Goal: Transaction & Acquisition: Purchase product/service

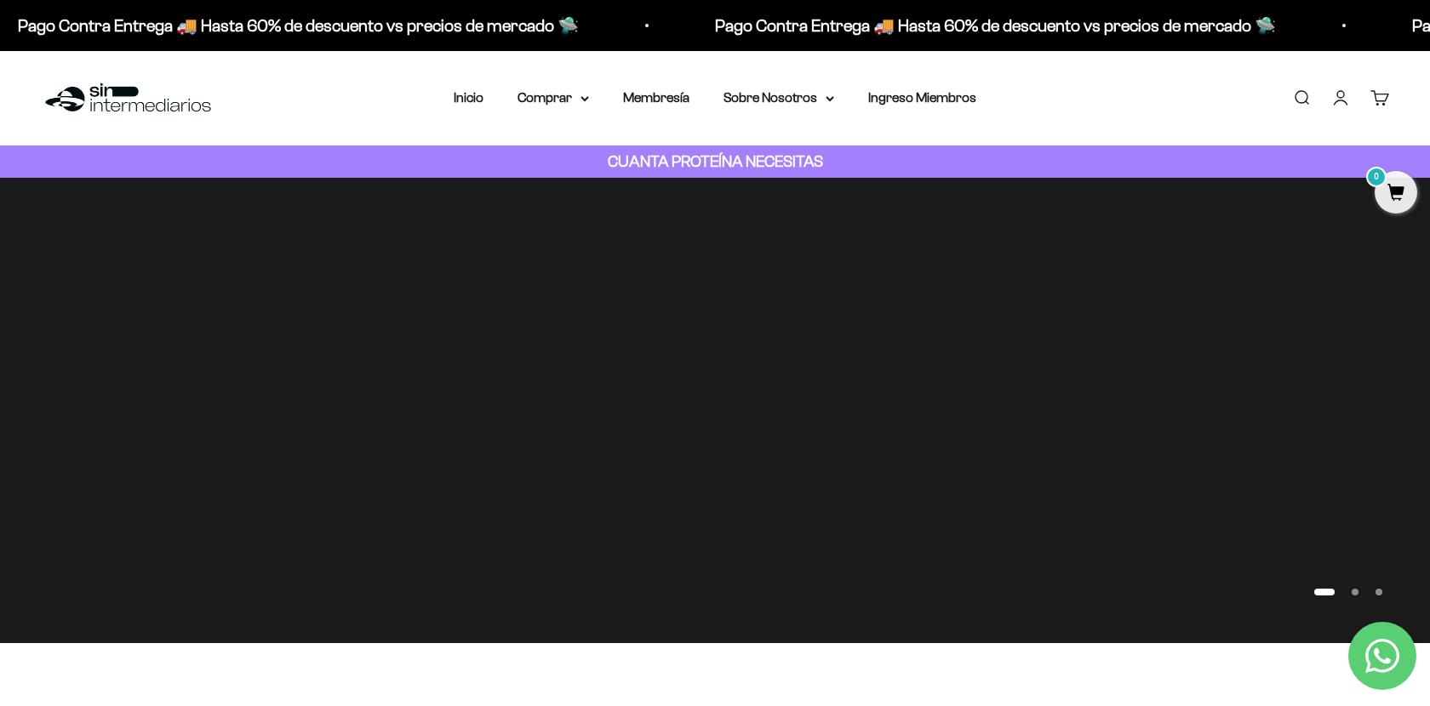
click at [1338, 100] on link "Iniciar sesión" at bounding box center [1340, 98] width 19 height 19
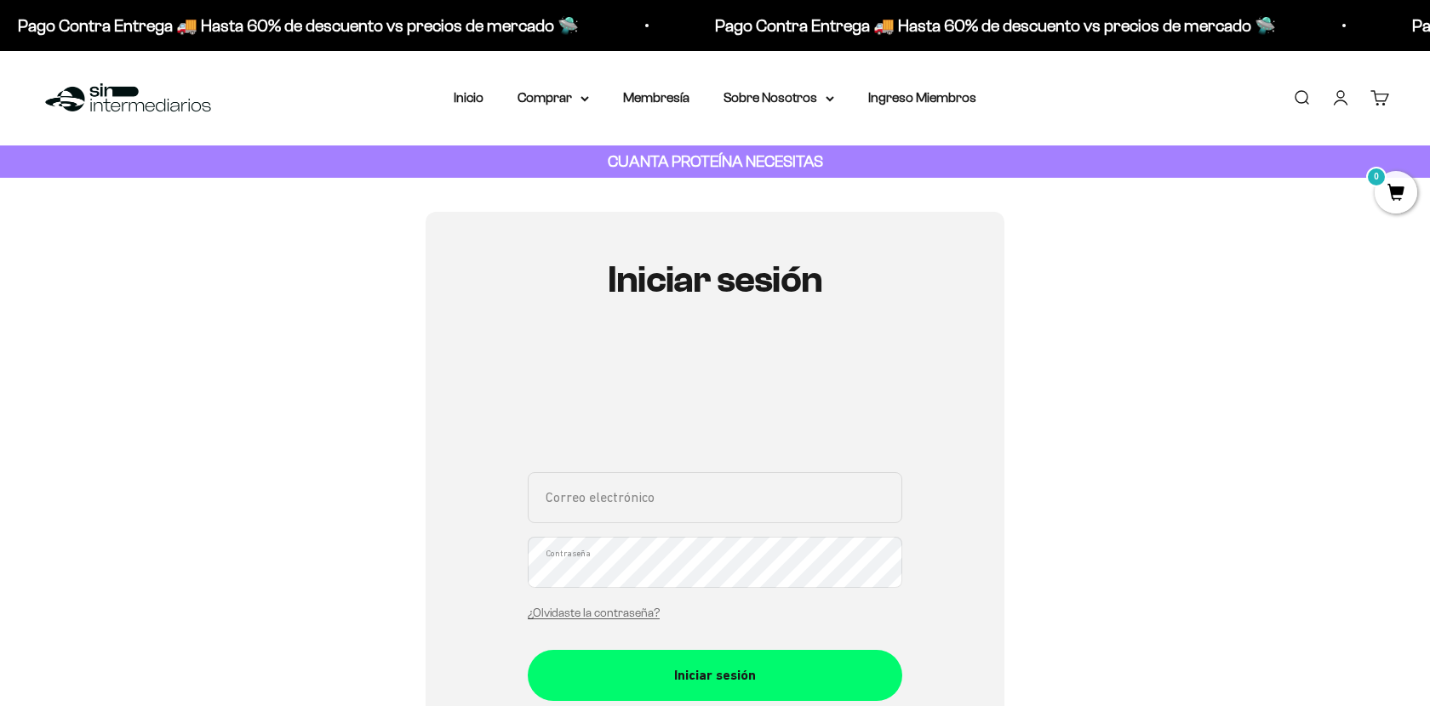
click at [624, 502] on input "Correo electrónico" at bounding box center [715, 497] width 374 height 51
type input "zvsebastian@gmail.com"
click at [528, 650] on button "Iniciar sesión" at bounding box center [715, 675] width 374 height 51
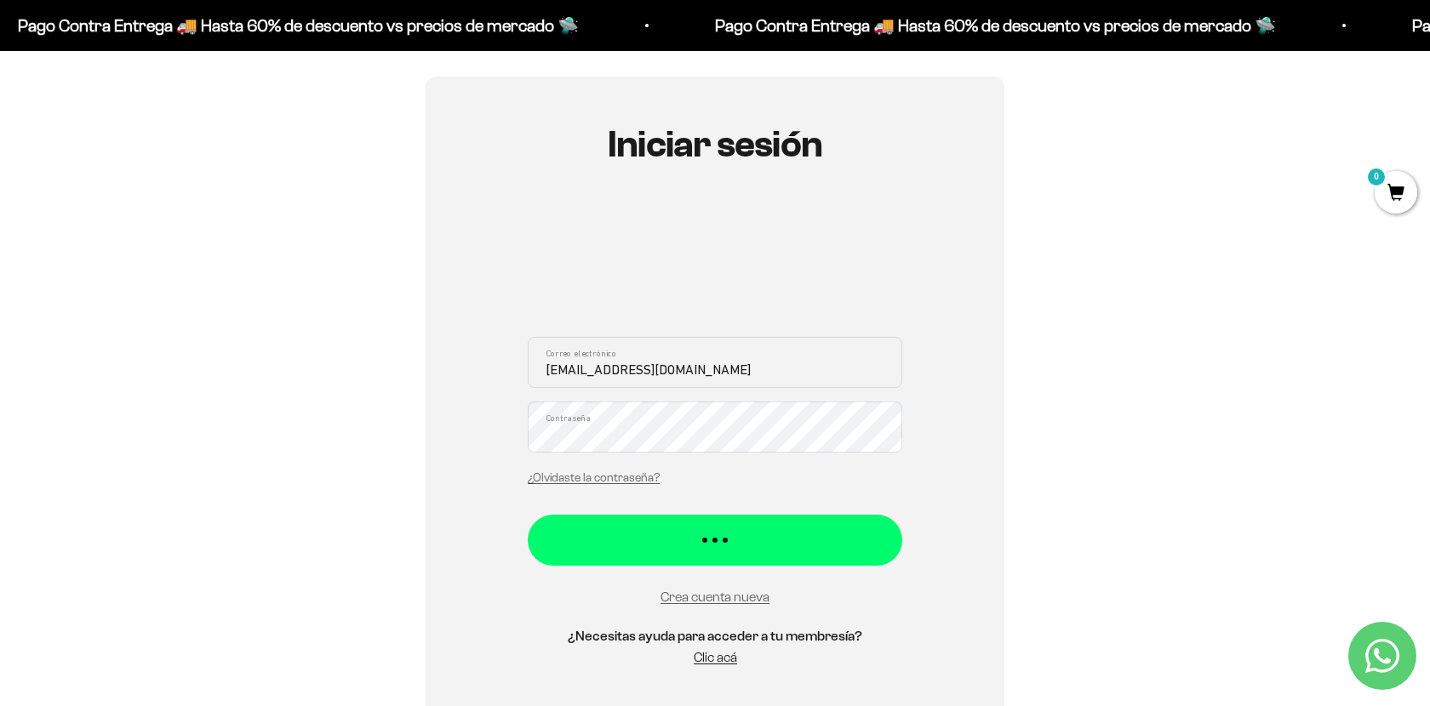
scroll to position [137, 0]
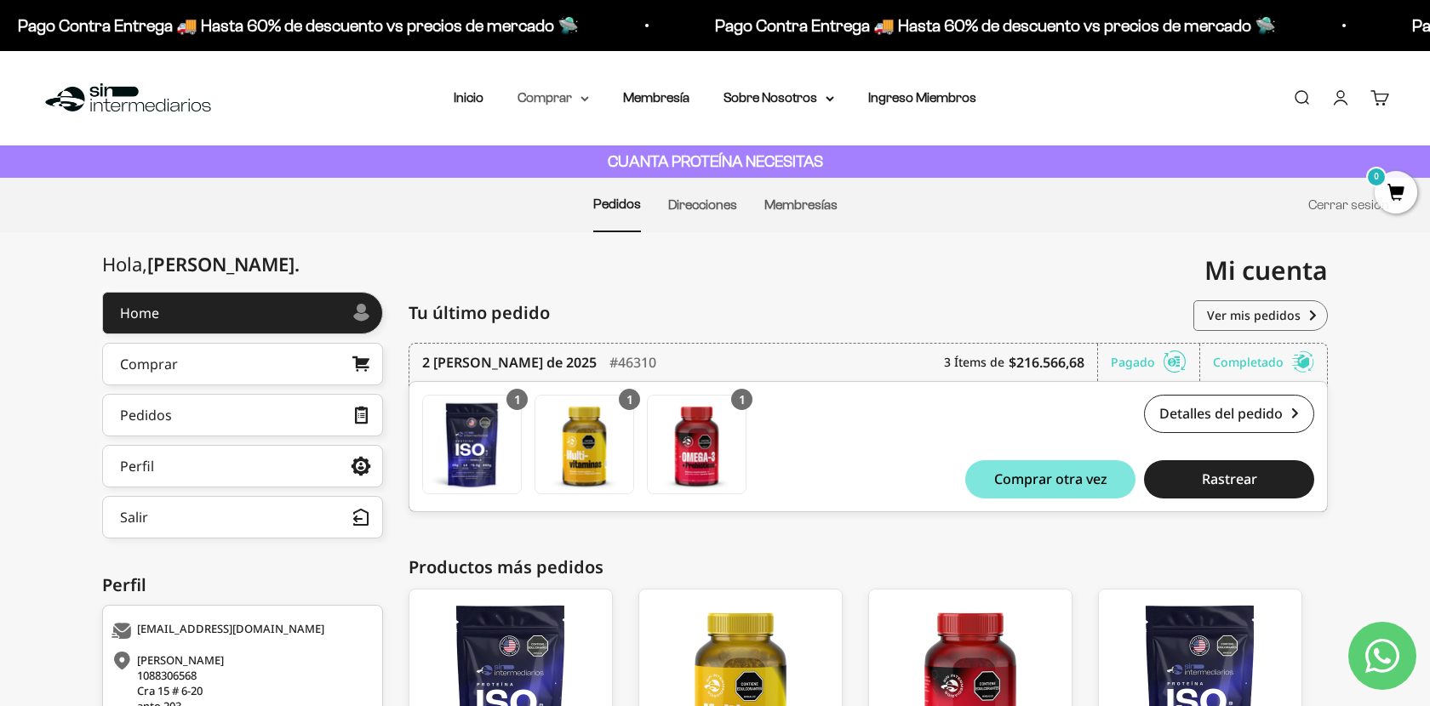
click at [540, 97] on summary "Comprar" at bounding box center [552, 98] width 71 height 22
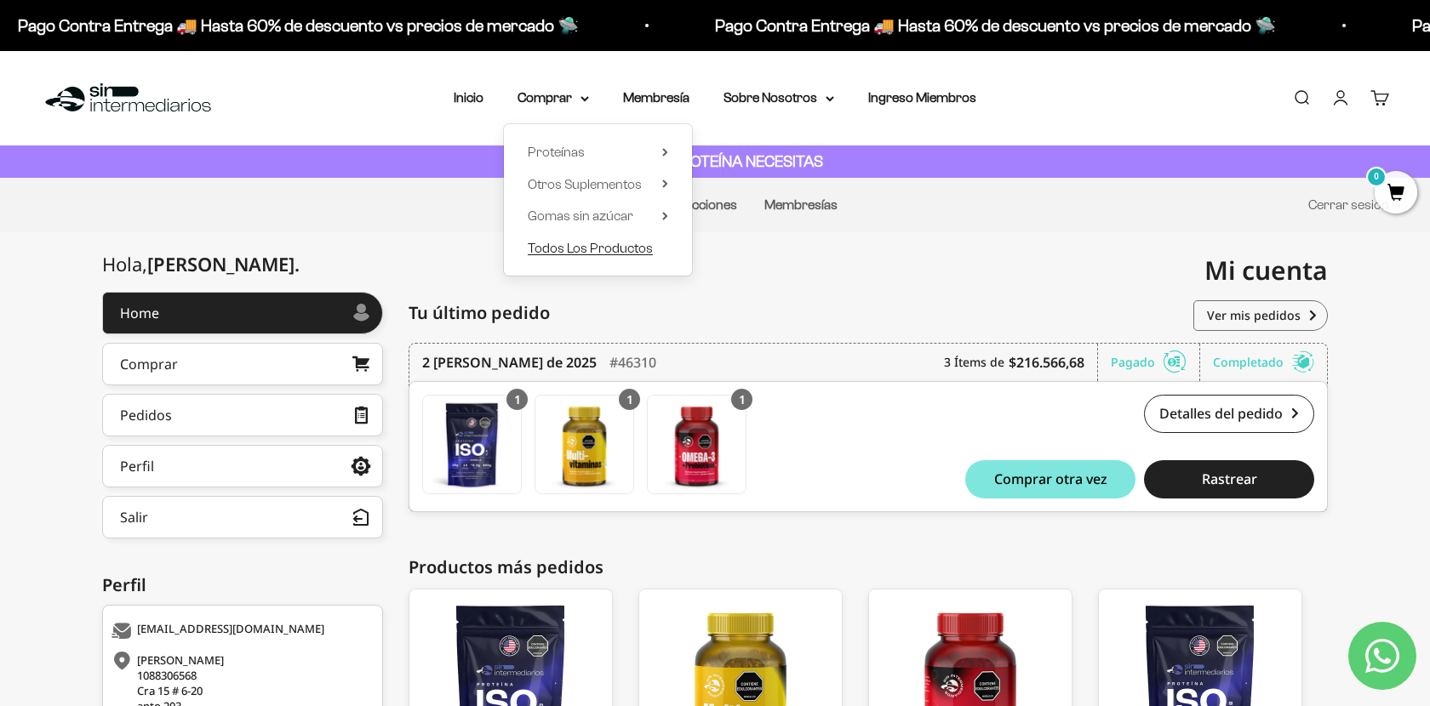
click at [605, 252] on span "Todos Los Productos" at bounding box center [590, 248] width 125 height 14
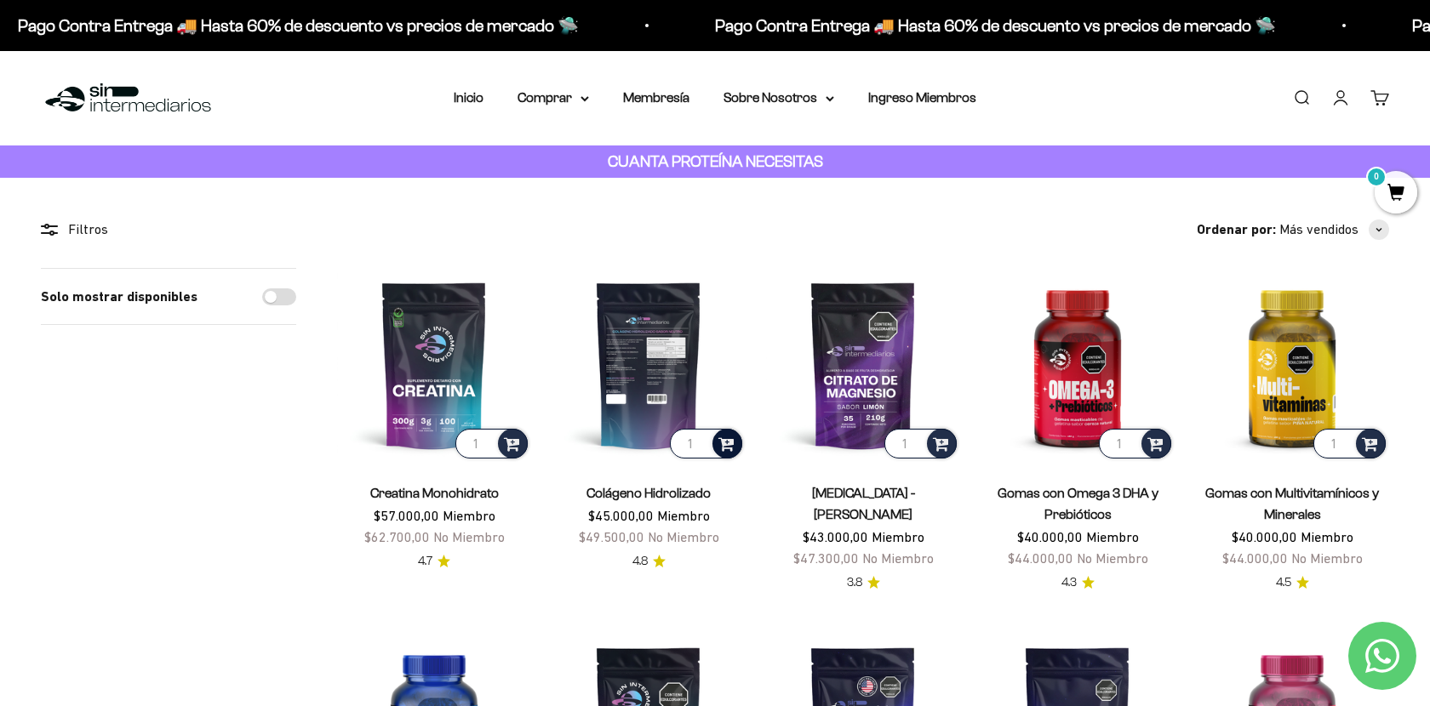
click at [727, 443] on span at bounding box center [726, 443] width 16 height 20
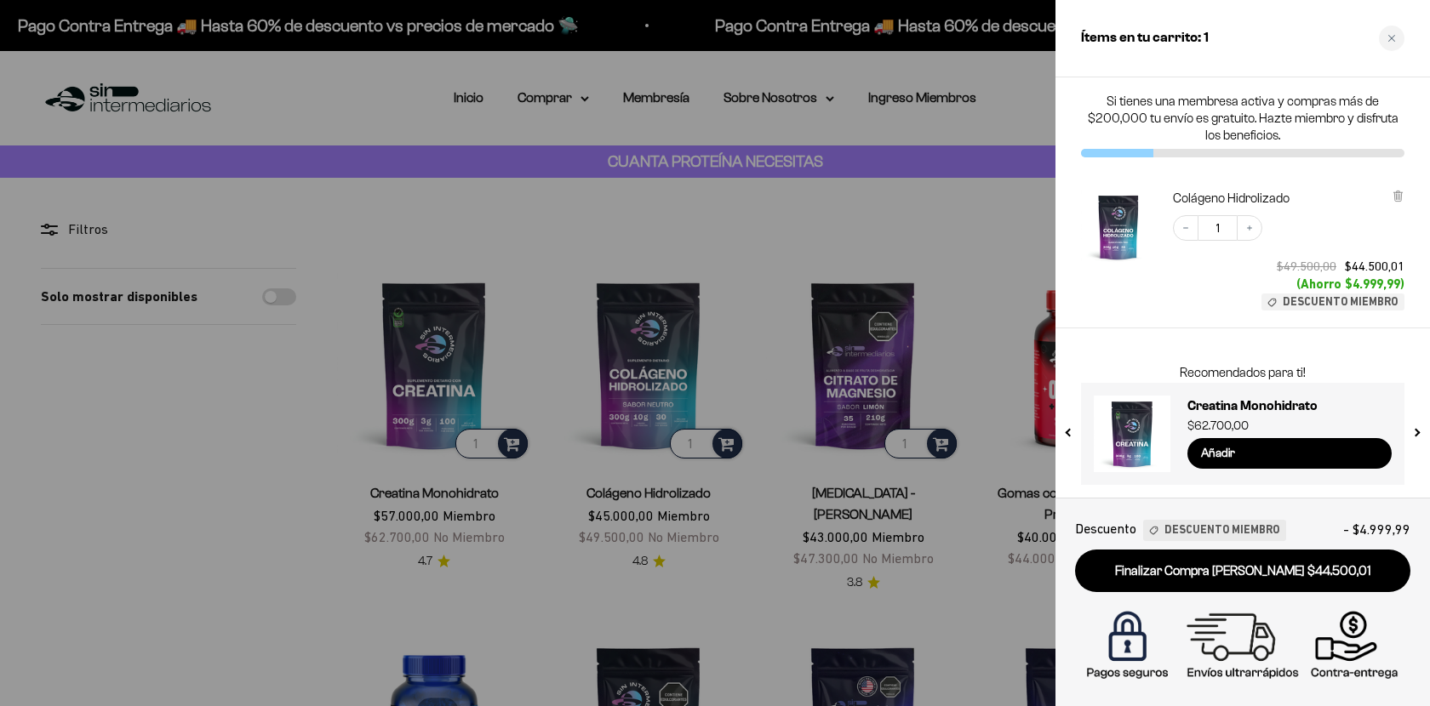
click at [542, 379] on div at bounding box center [715, 353] width 1430 height 706
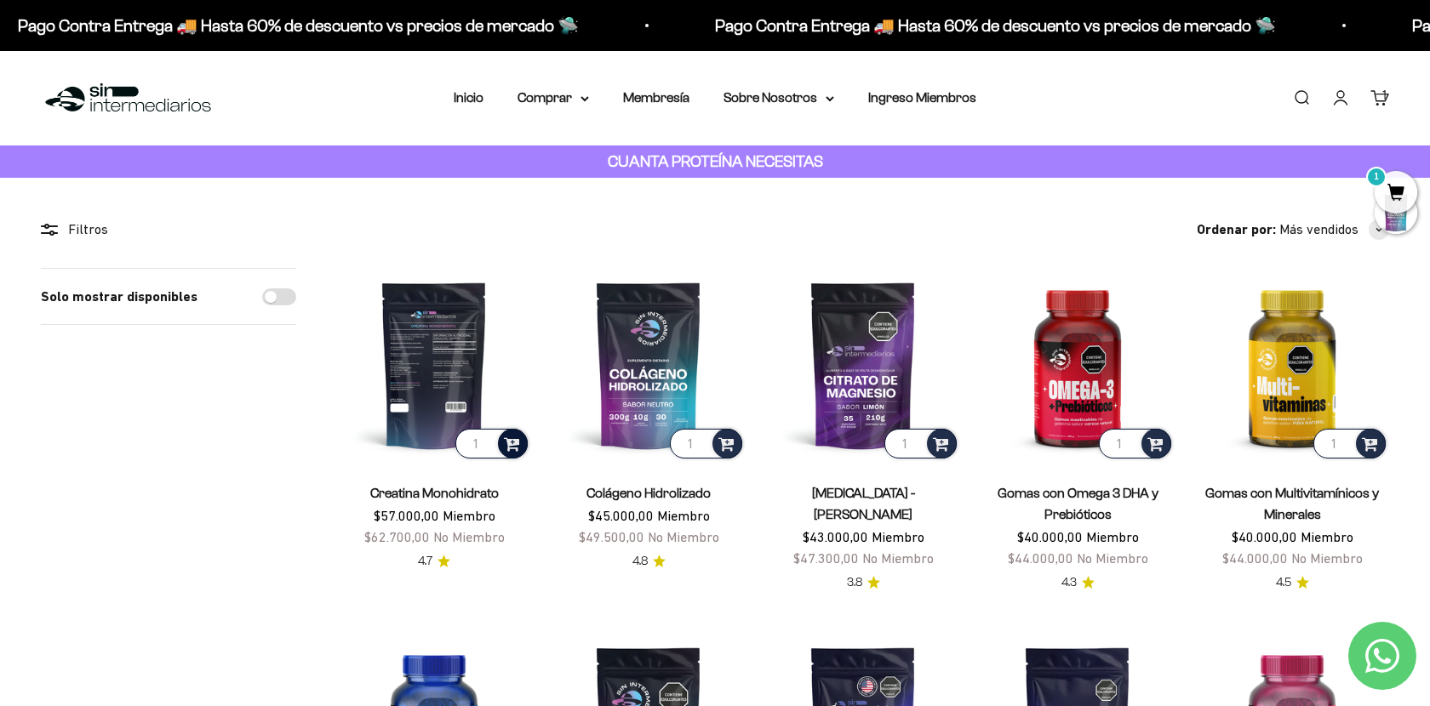
click at [511, 442] on span at bounding box center [512, 443] width 16 height 20
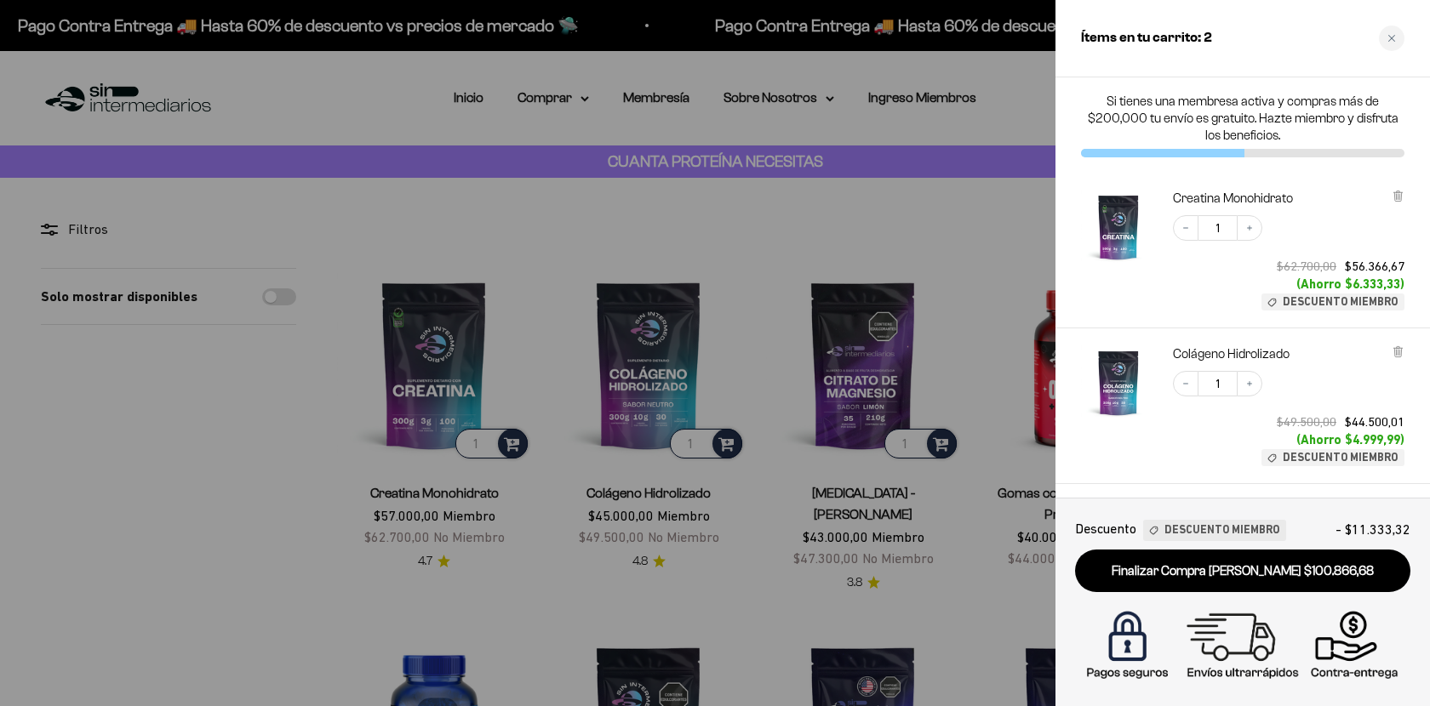
click at [574, 260] on div at bounding box center [715, 353] width 1430 height 706
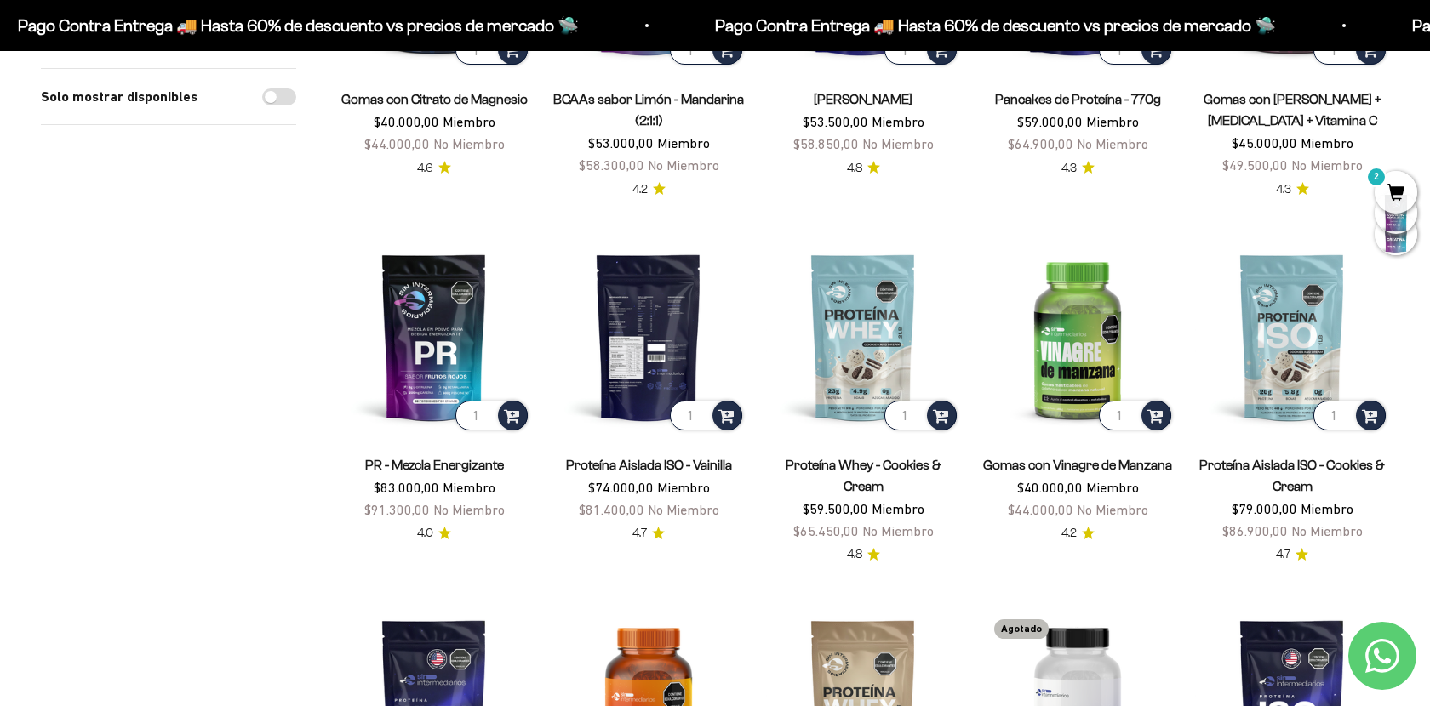
scroll to position [762, 0]
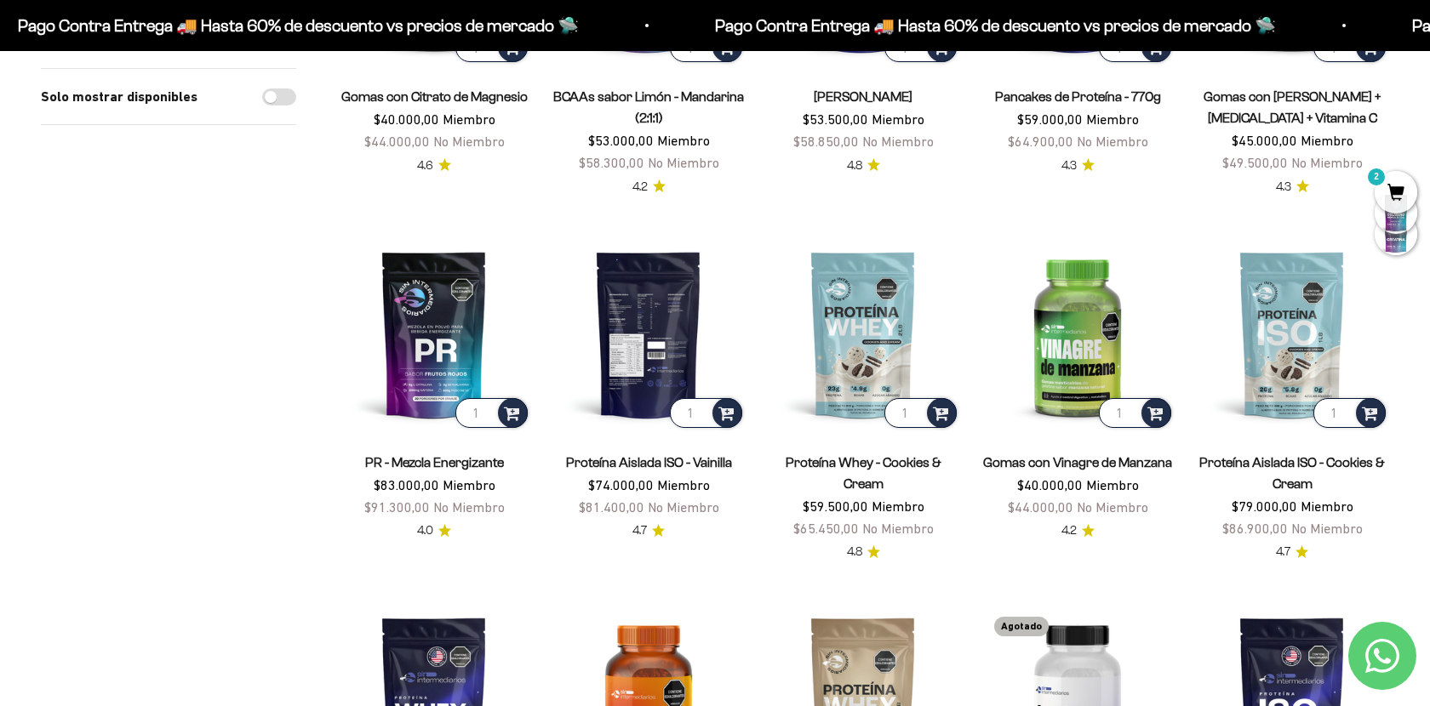
click at [632, 303] on img at bounding box center [648, 334] width 194 height 194
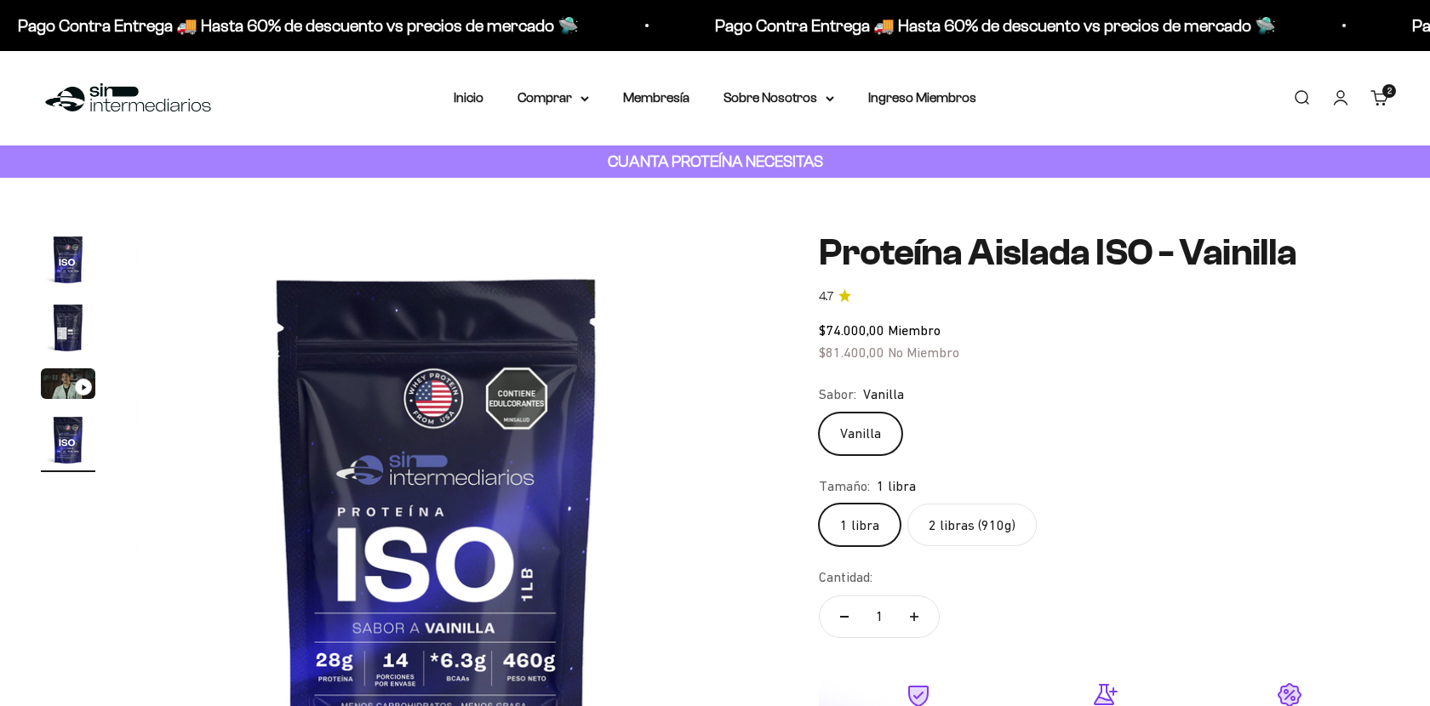
click at [981, 523] on label "2 libras (910g)" at bounding box center [971, 525] width 129 height 43
click at [819, 504] on input "2 libras (910g)" at bounding box center [818, 503] width 1 height 1
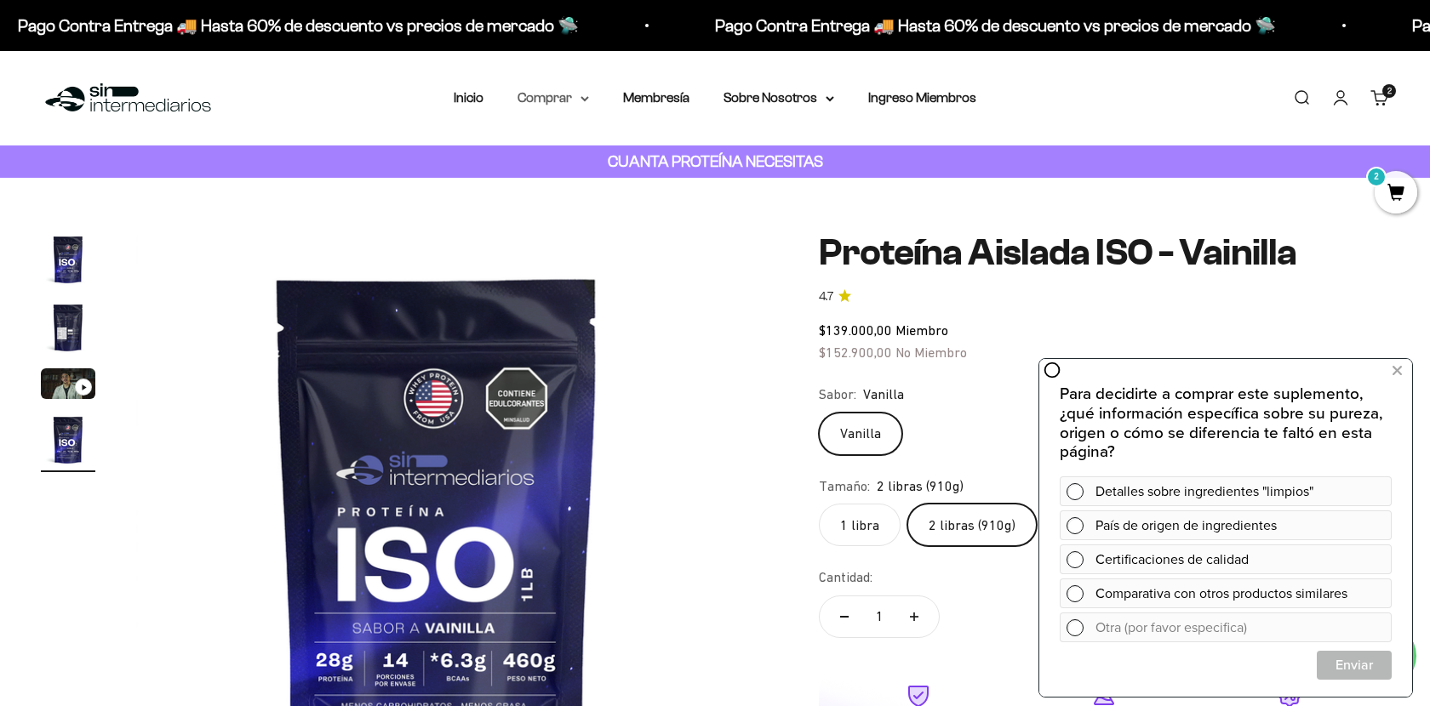
click at [563, 90] on summary "Comprar" at bounding box center [552, 98] width 71 height 22
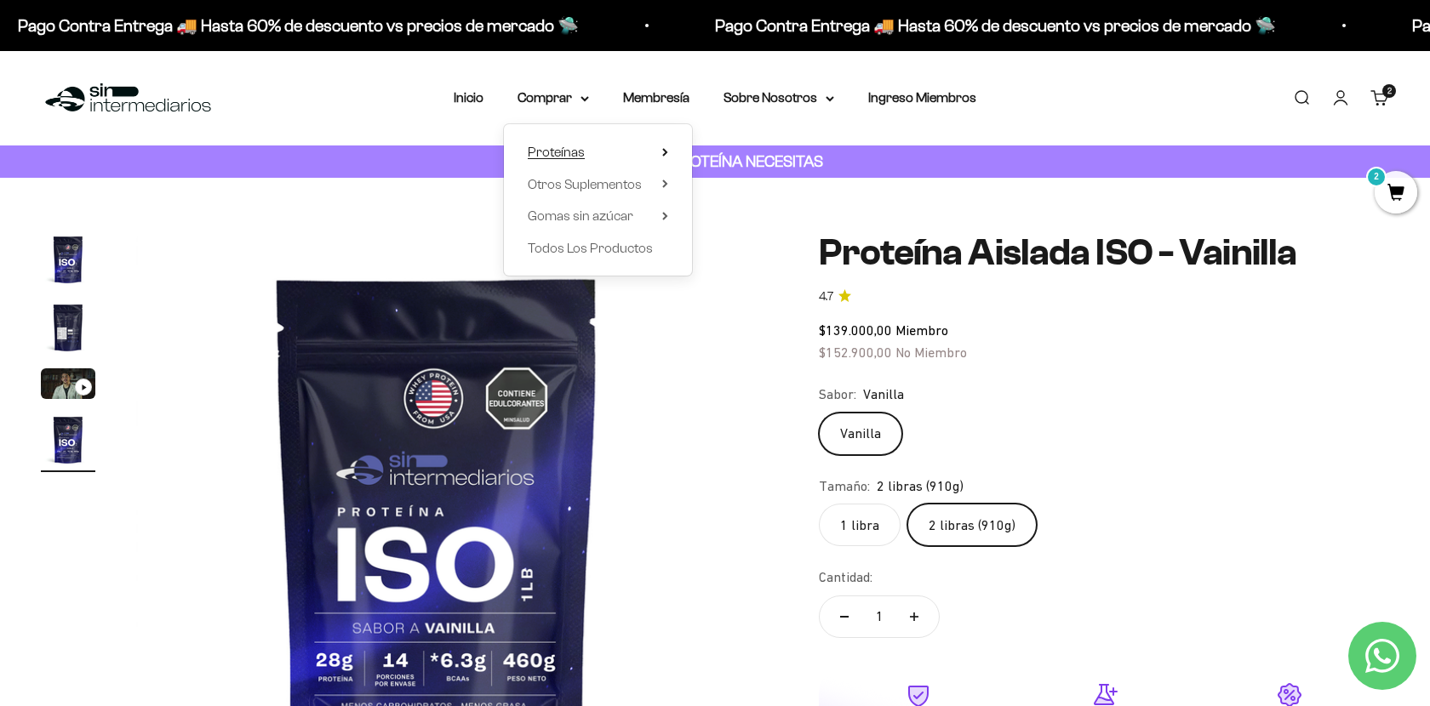
click at [666, 151] on icon at bounding box center [664, 152] width 3 height 7
click at [737, 183] on span "Whey" at bounding box center [733, 184] width 35 height 14
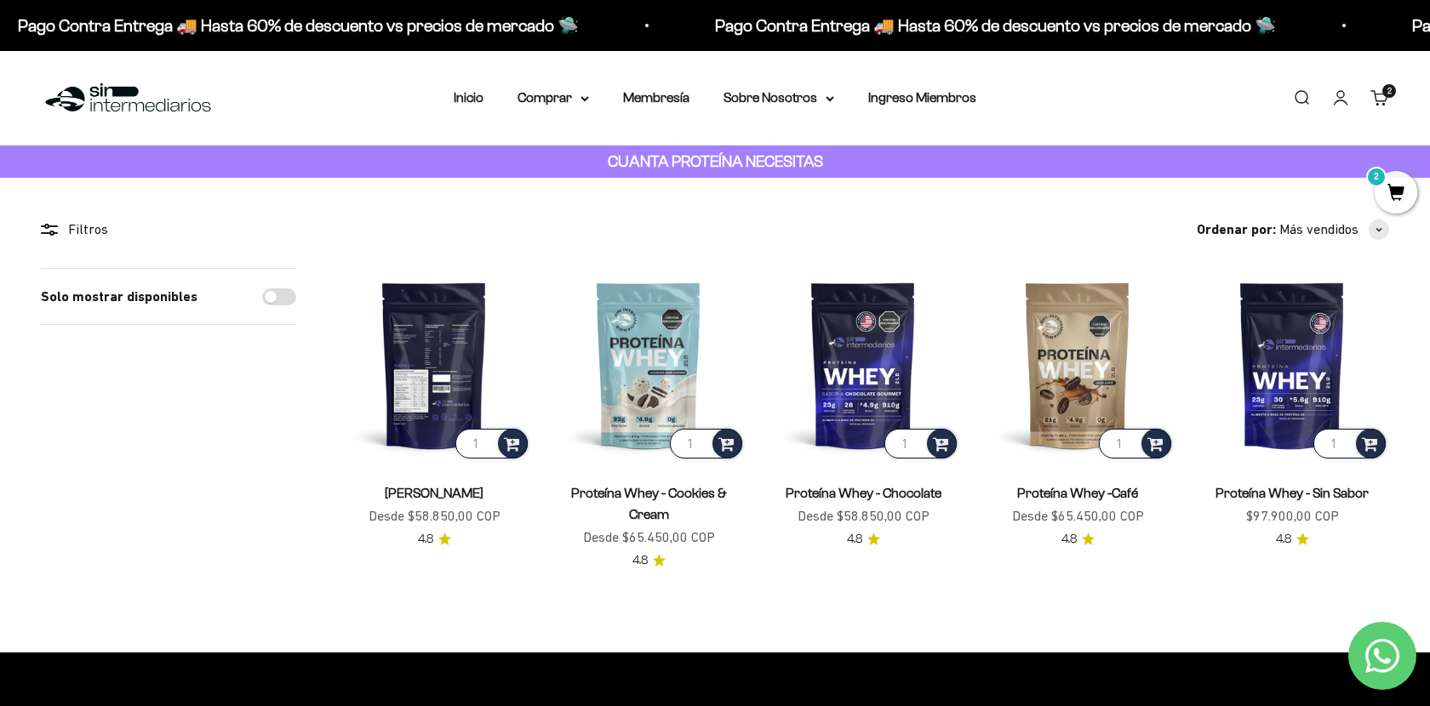
click at [428, 345] on img at bounding box center [434, 365] width 194 height 194
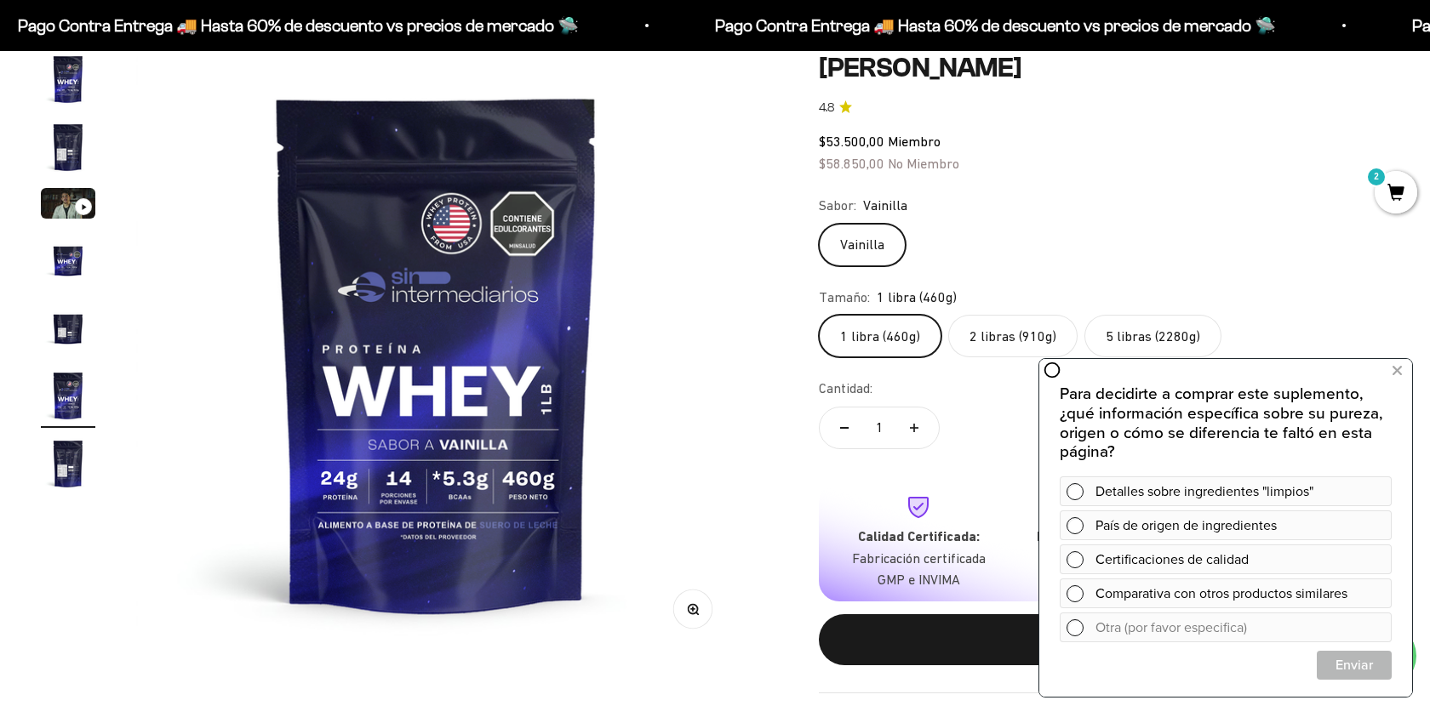
scroll to position [216, 0]
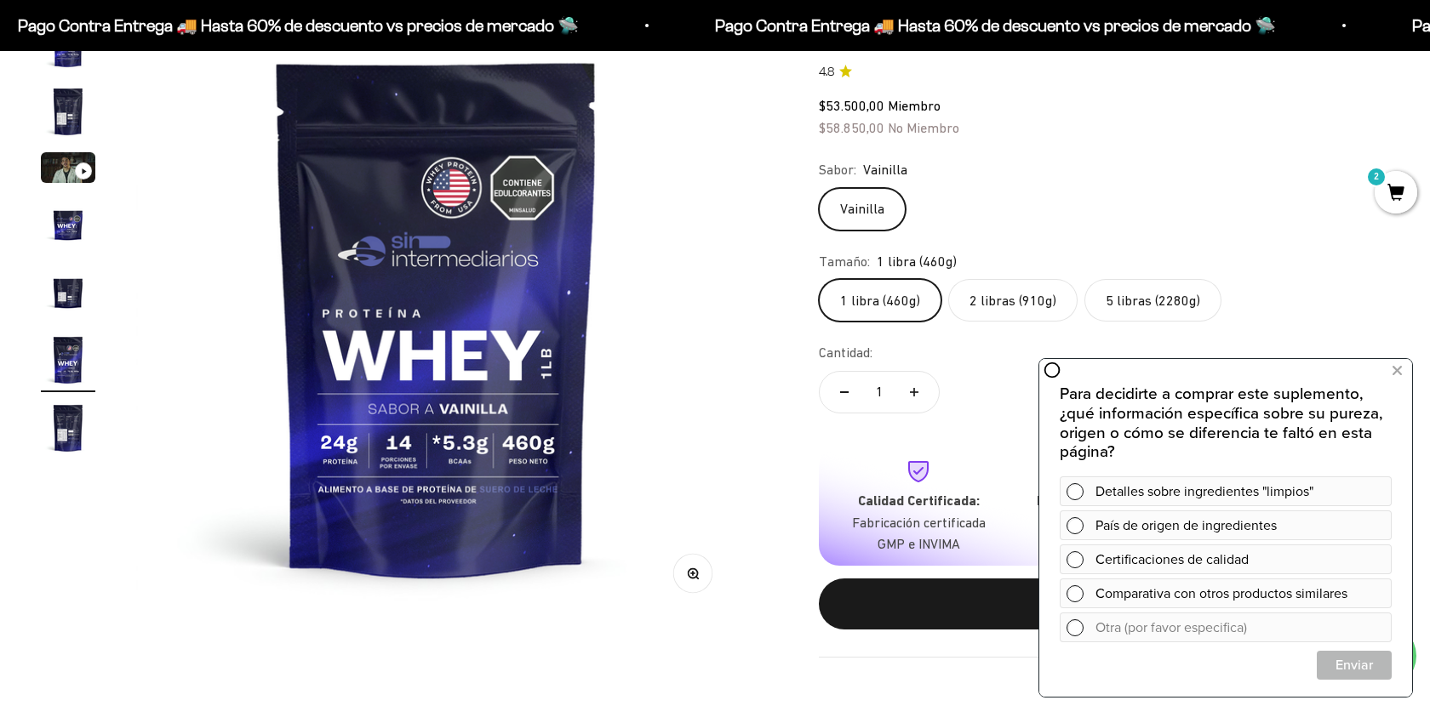
click at [1010, 309] on label "2 libras (910g)" at bounding box center [1012, 300] width 129 height 43
click at [819, 279] on input "2 libras (910g)" at bounding box center [818, 278] width 1 height 1
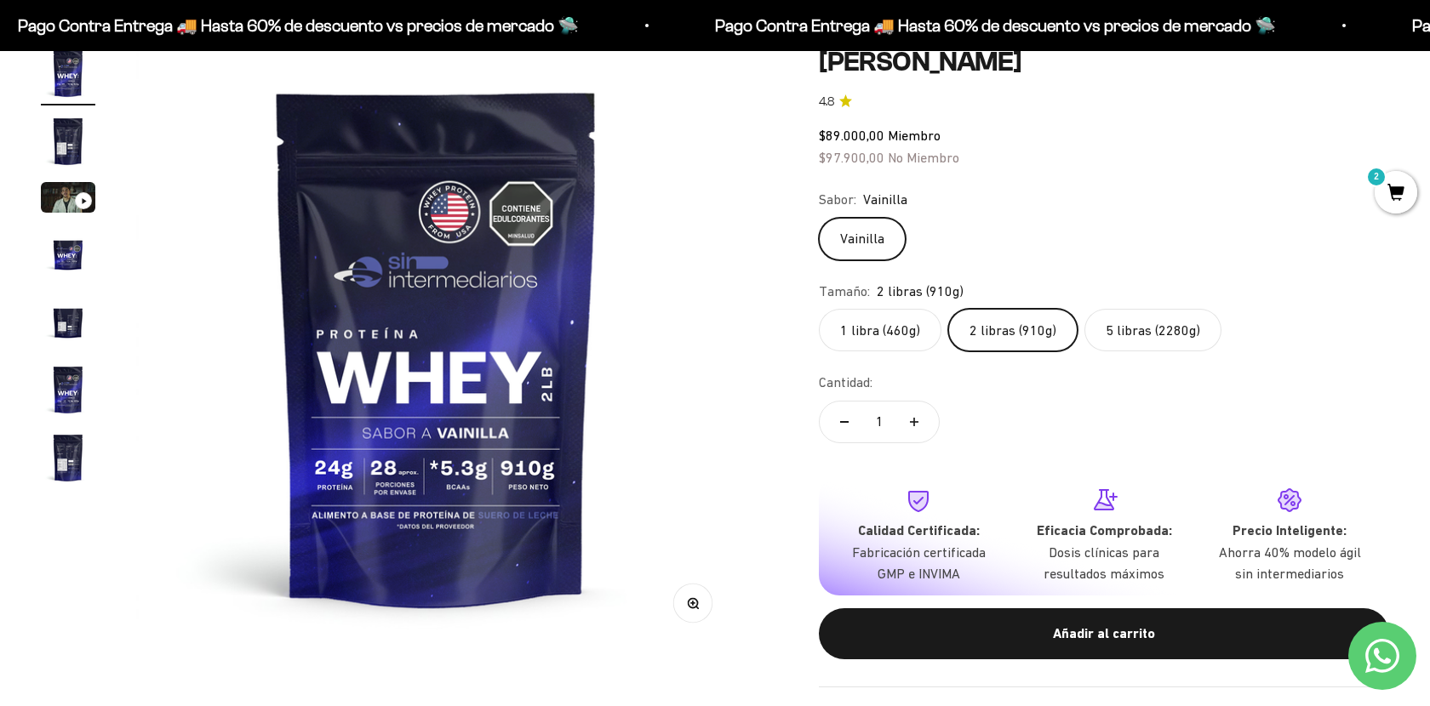
scroll to position [185, 0]
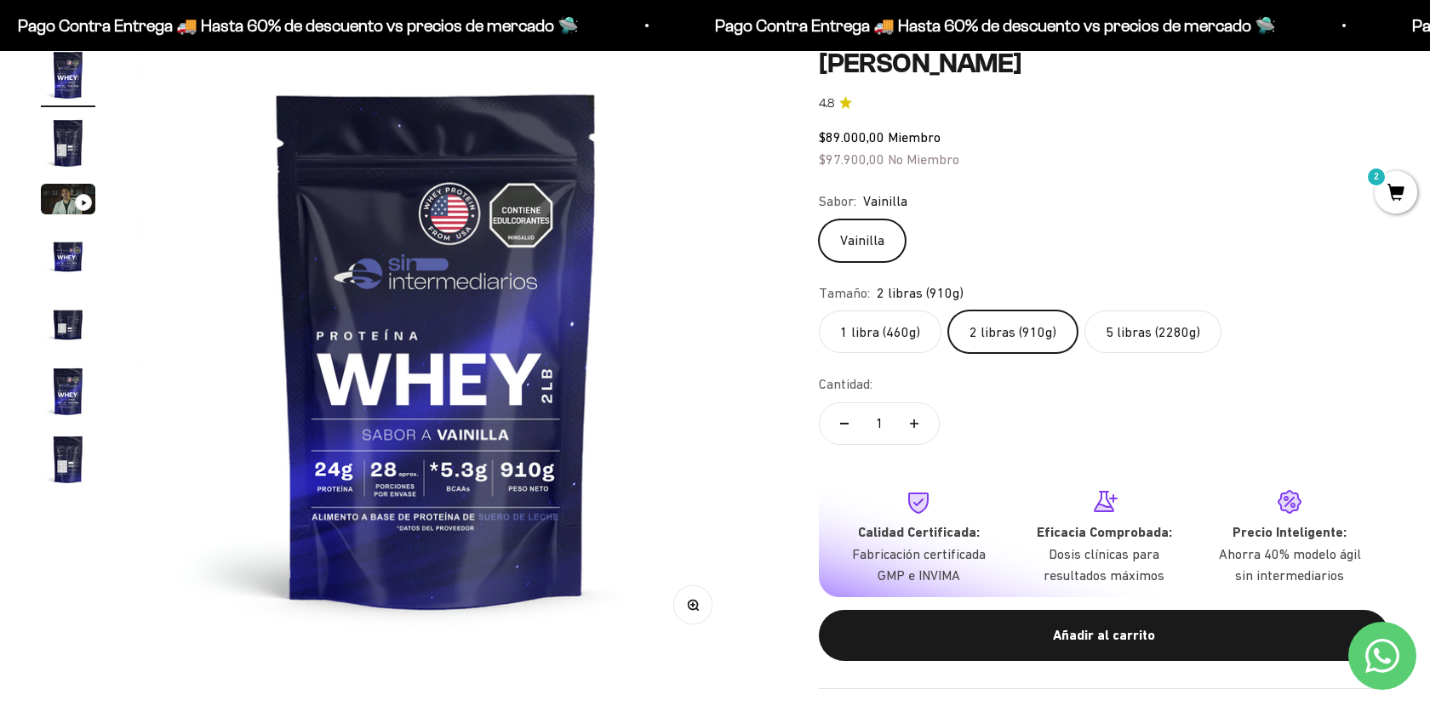
click at [1154, 324] on label "5 libras (2280g)" at bounding box center [1152, 332] width 137 height 43
click at [819, 311] on input "5 libras (2280g)" at bounding box center [818, 310] width 1 height 1
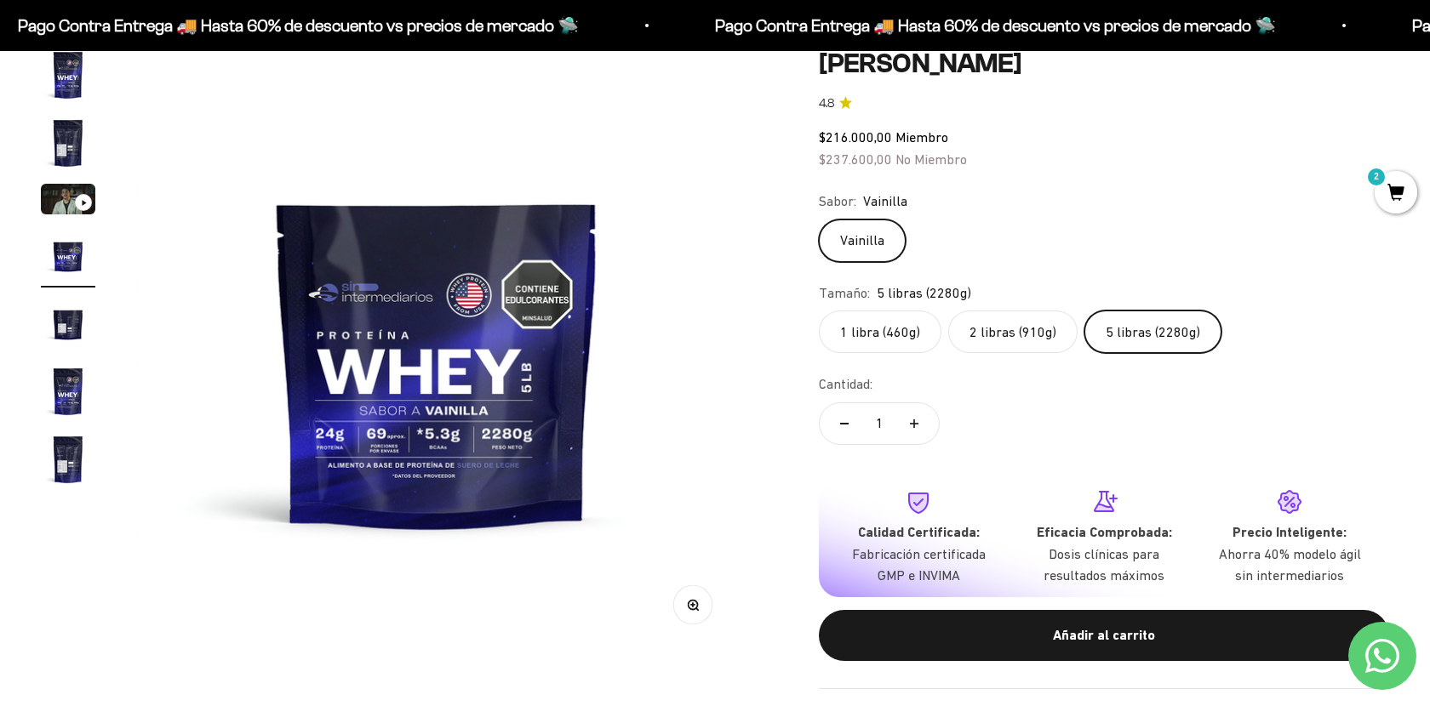
click at [1009, 329] on label "2 libras (910g)" at bounding box center [1012, 332] width 129 height 43
click at [819, 311] on input "2 libras (910g)" at bounding box center [818, 310] width 1 height 1
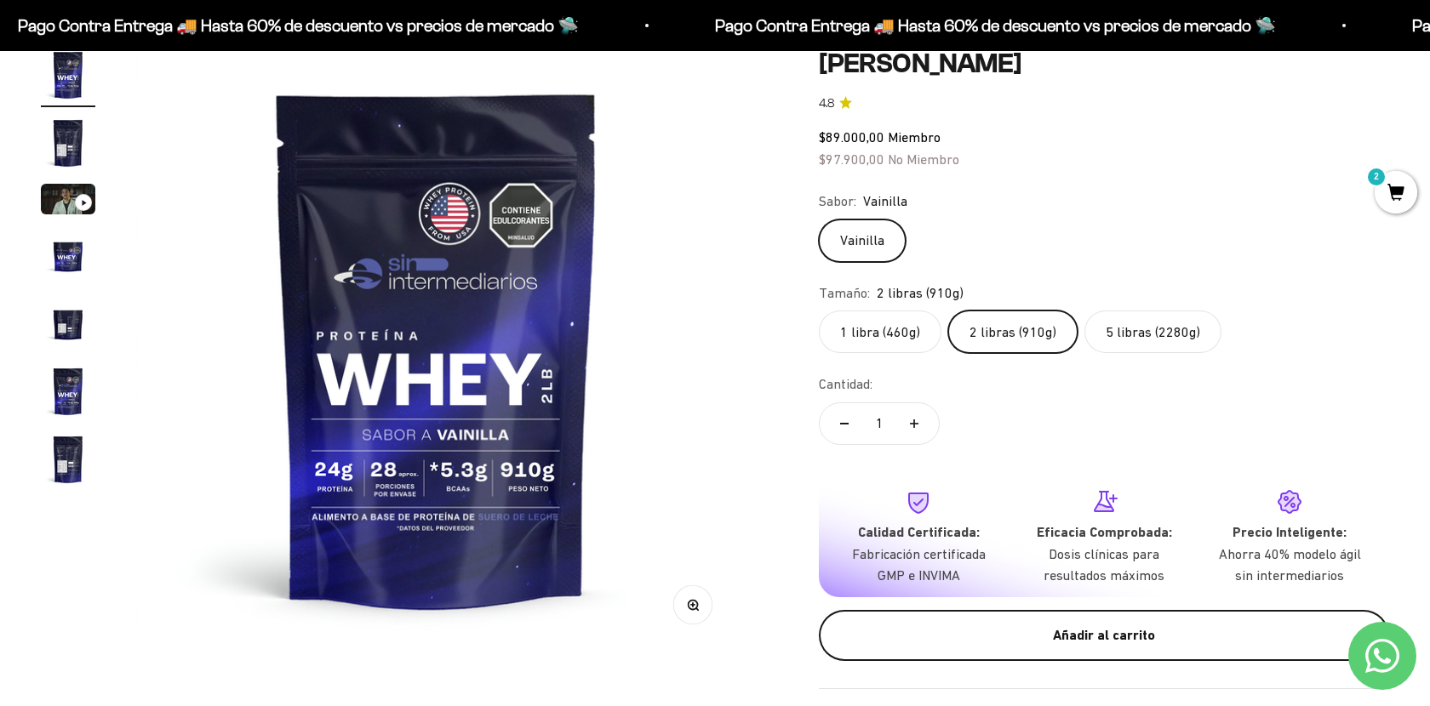
click at [1107, 646] on div "Añadir al carrito" at bounding box center [1104, 636] width 502 height 22
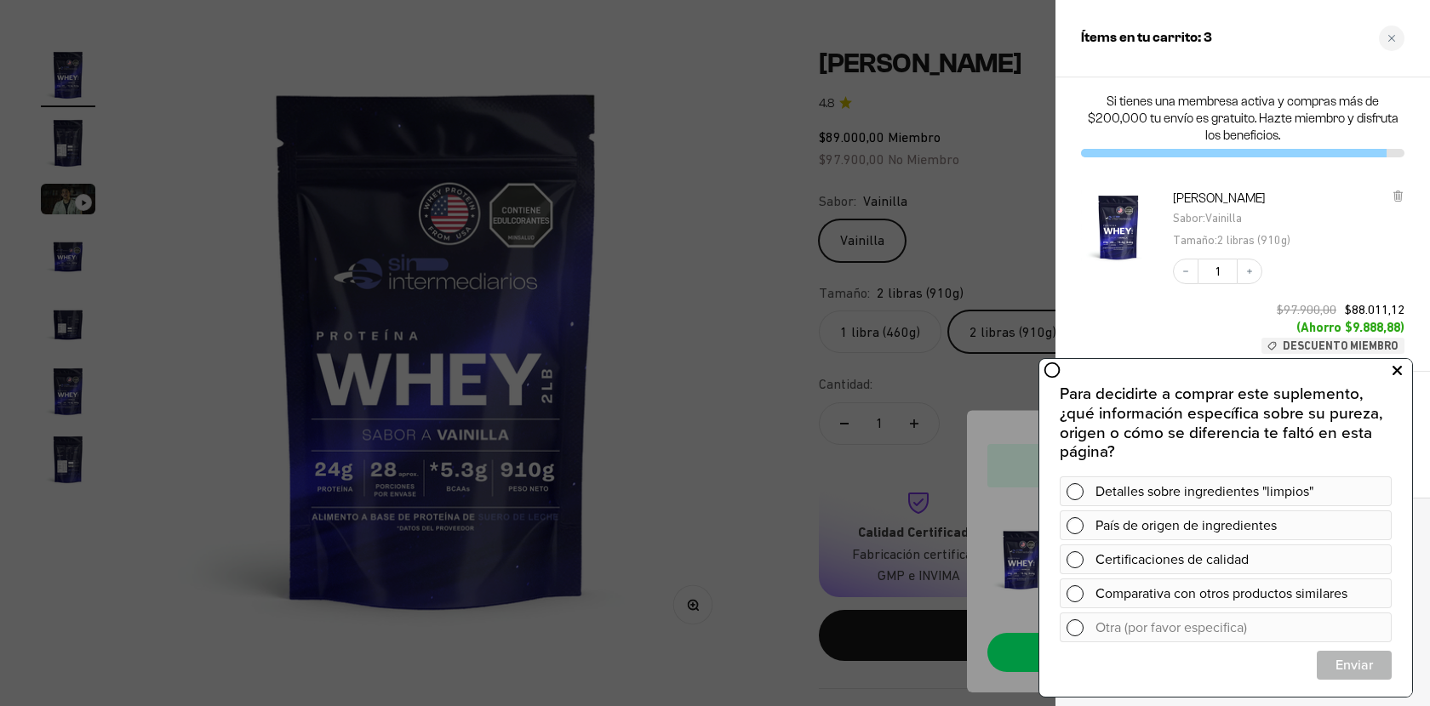
click at [1396, 369] on icon at bounding box center [1396, 371] width 9 height 22
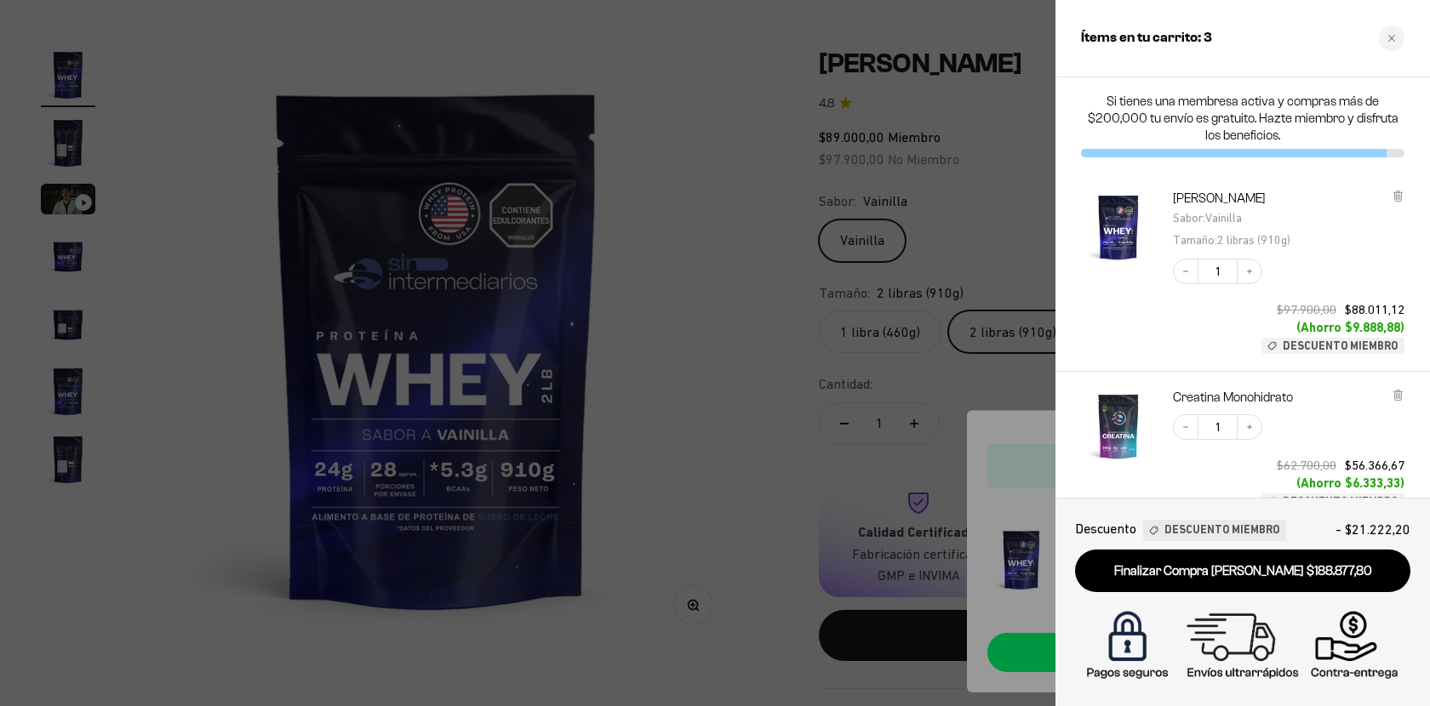
click at [883, 315] on div at bounding box center [715, 353] width 1430 height 706
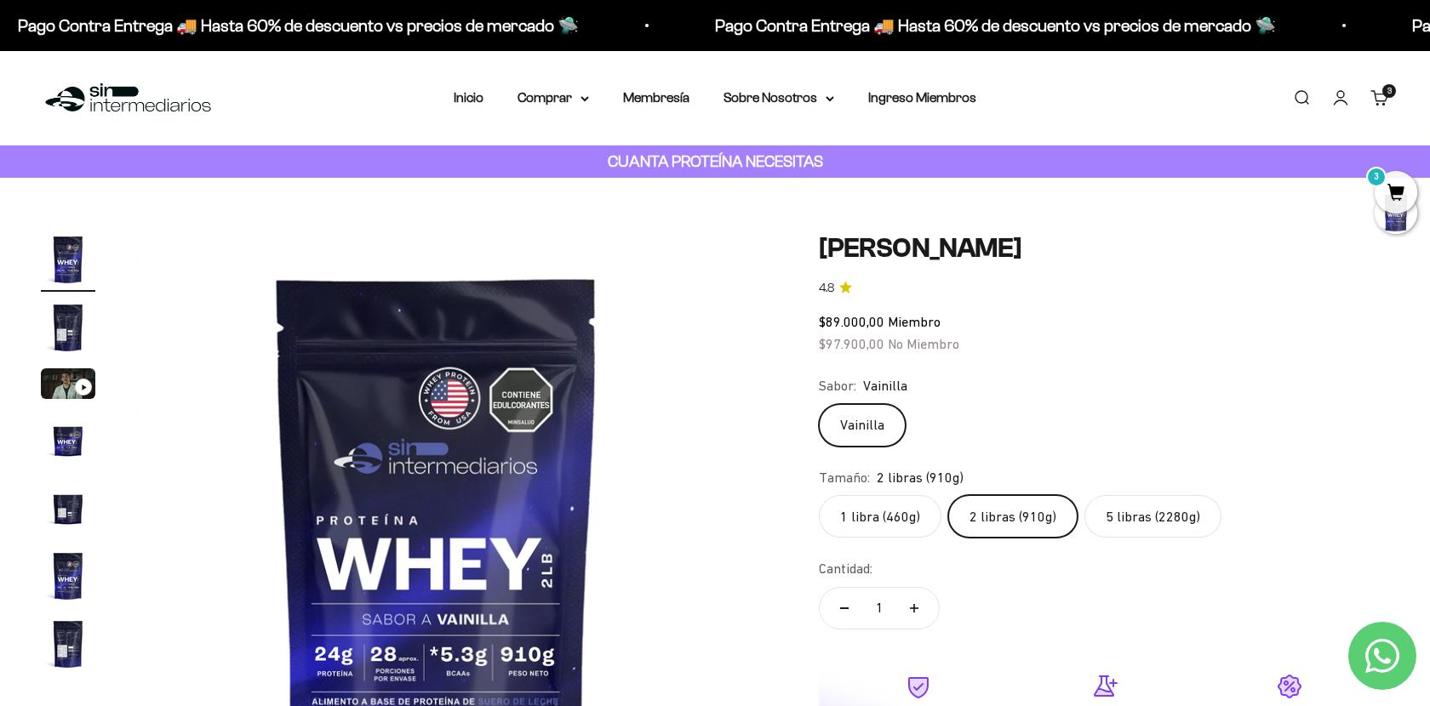
click at [1384, 86] on cart-count "3" at bounding box center [1389, 91] width 14 height 14
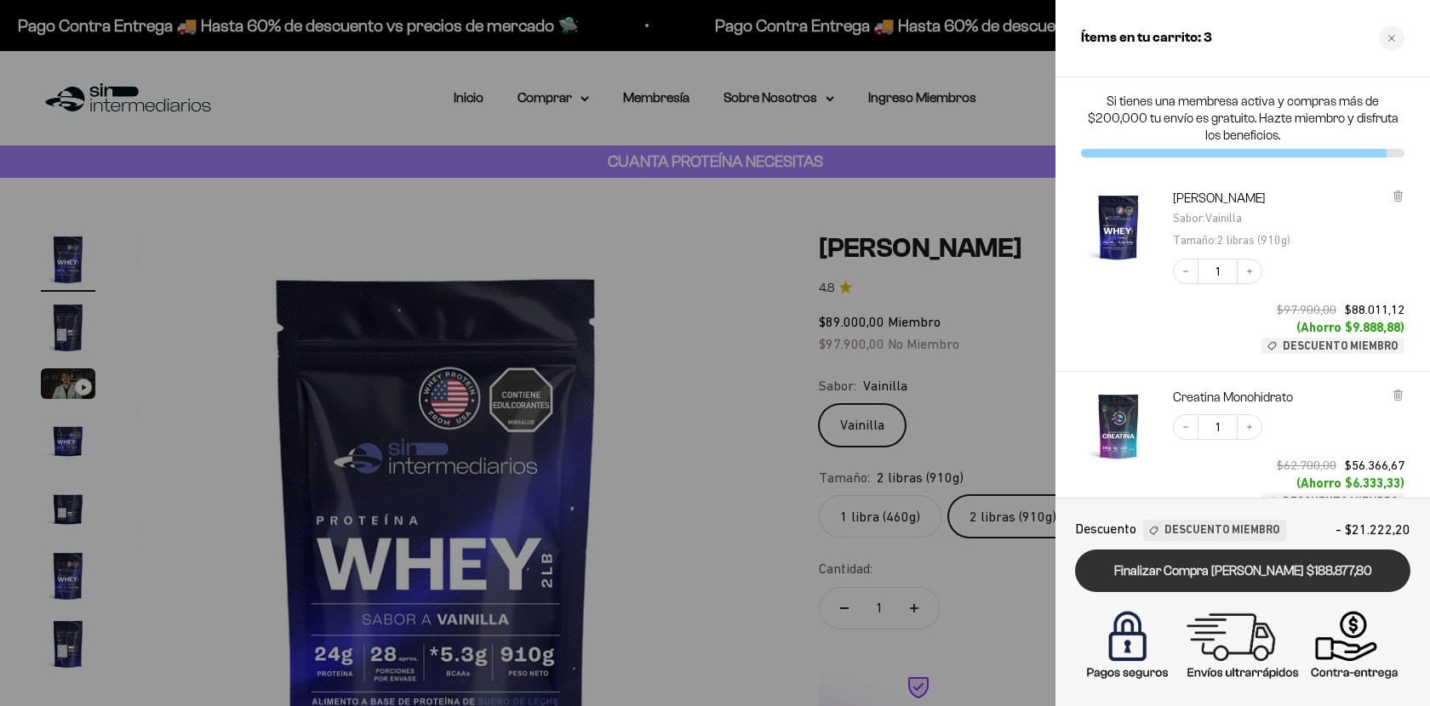
click at [1262, 568] on link "Finalizar Compra [PERSON_NAME] $188.877,80" at bounding box center [1242, 571] width 335 height 43
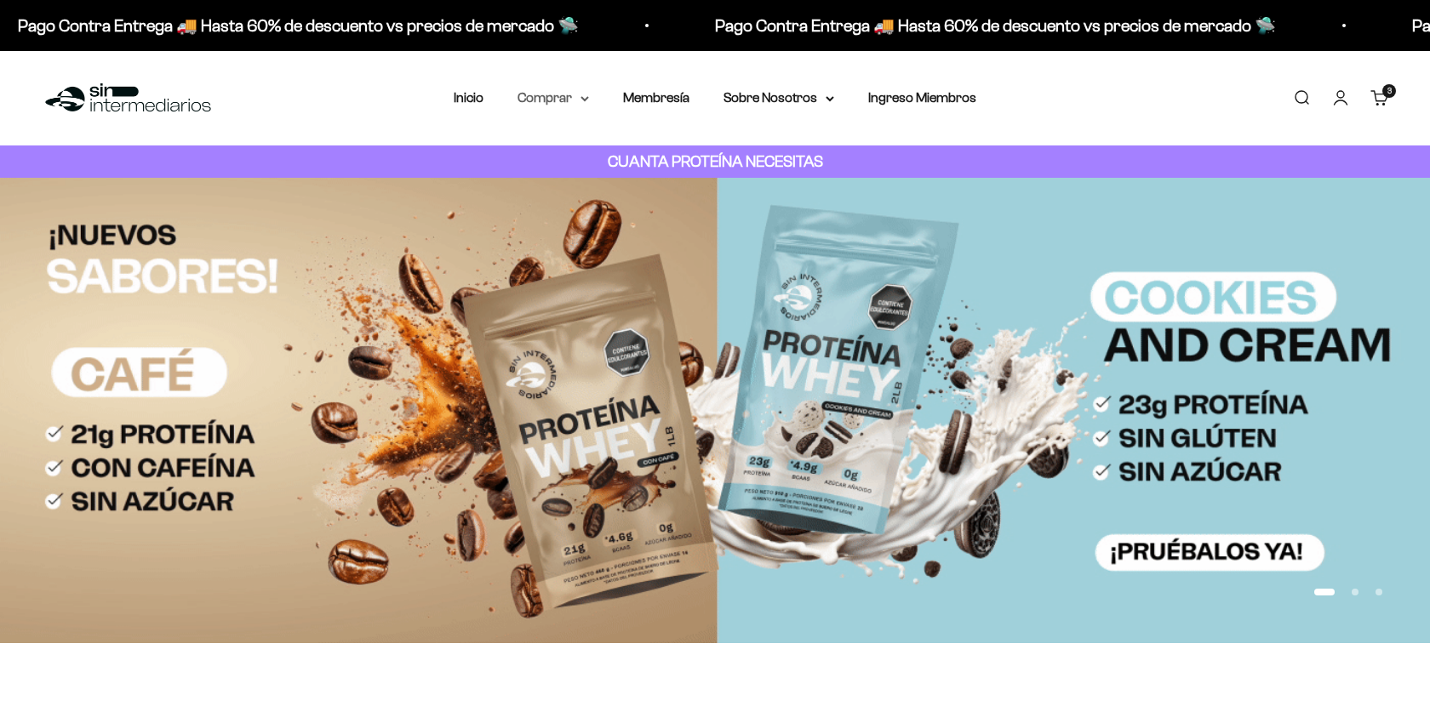
click at [578, 98] on summary "Comprar" at bounding box center [552, 98] width 71 height 22
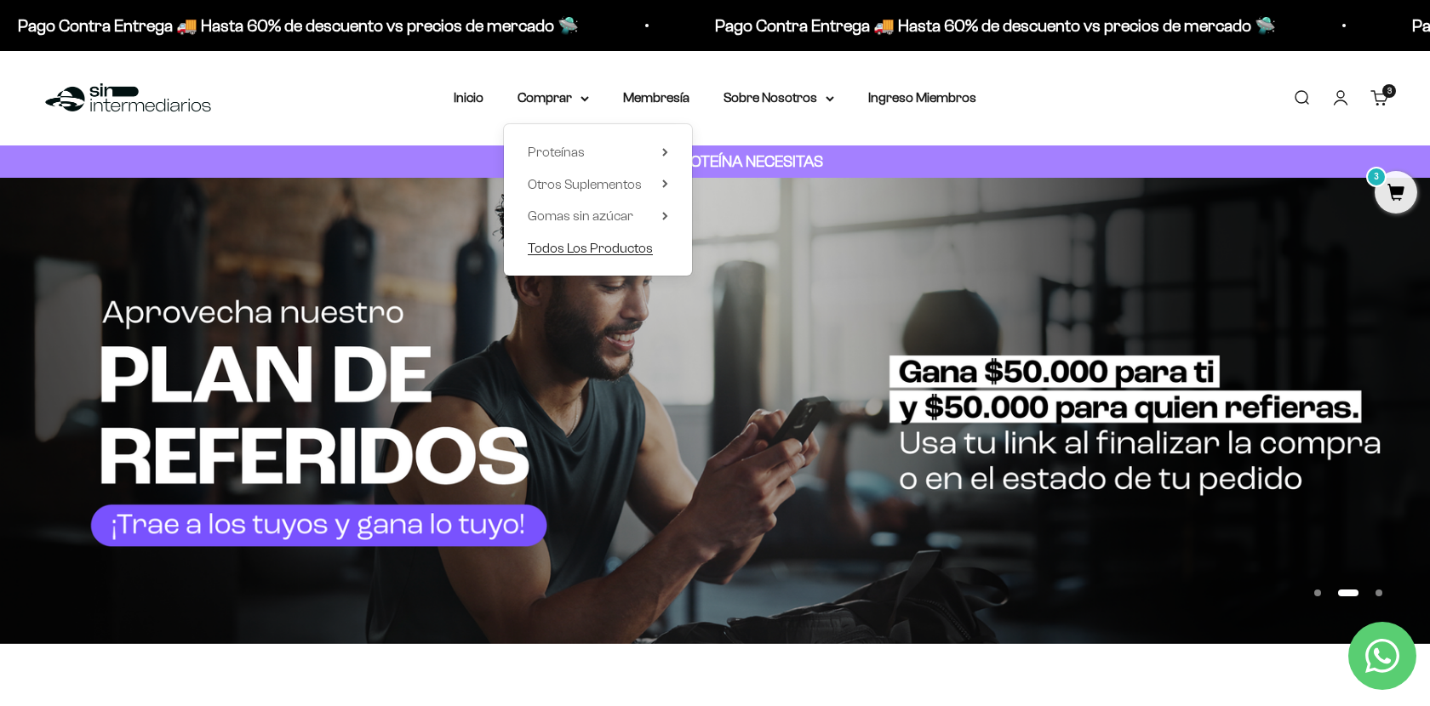
click at [589, 247] on span "Todos Los Productos" at bounding box center [590, 248] width 125 height 14
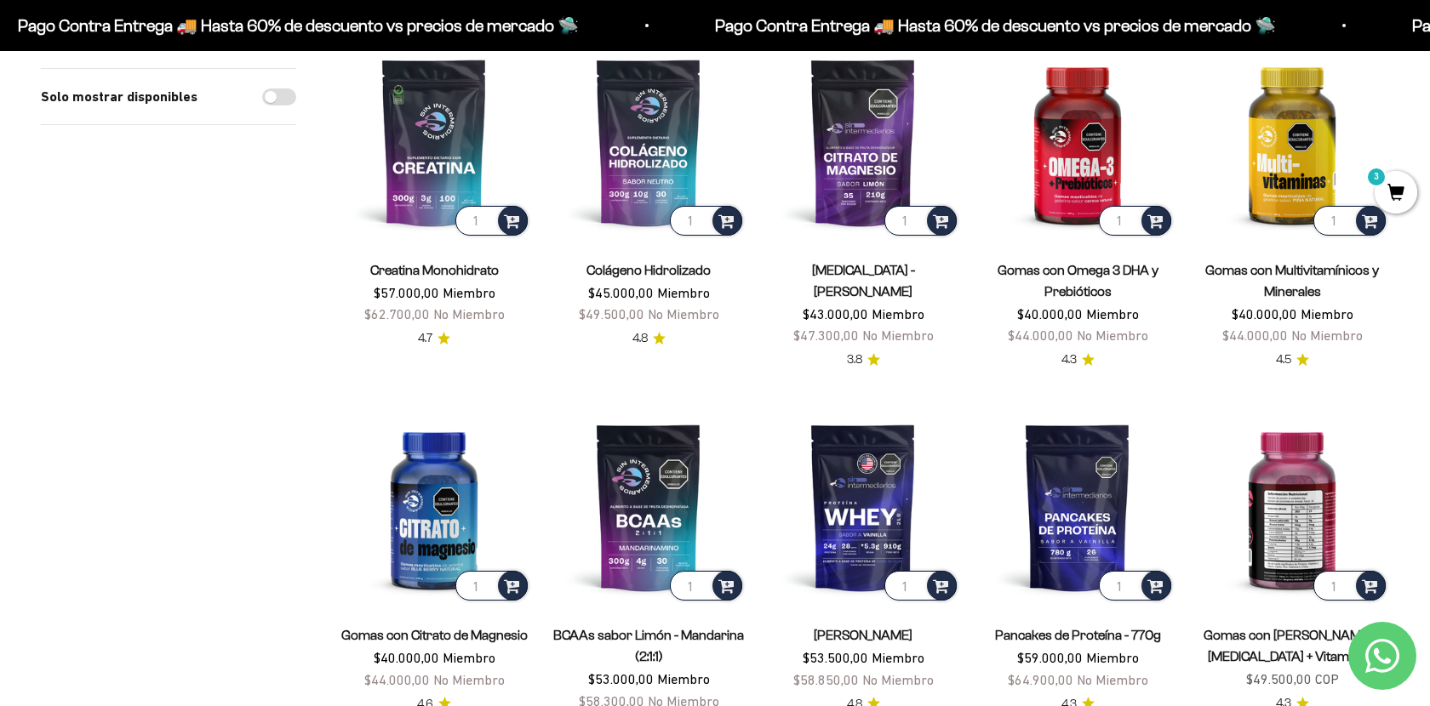
scroll to position [213, 0]
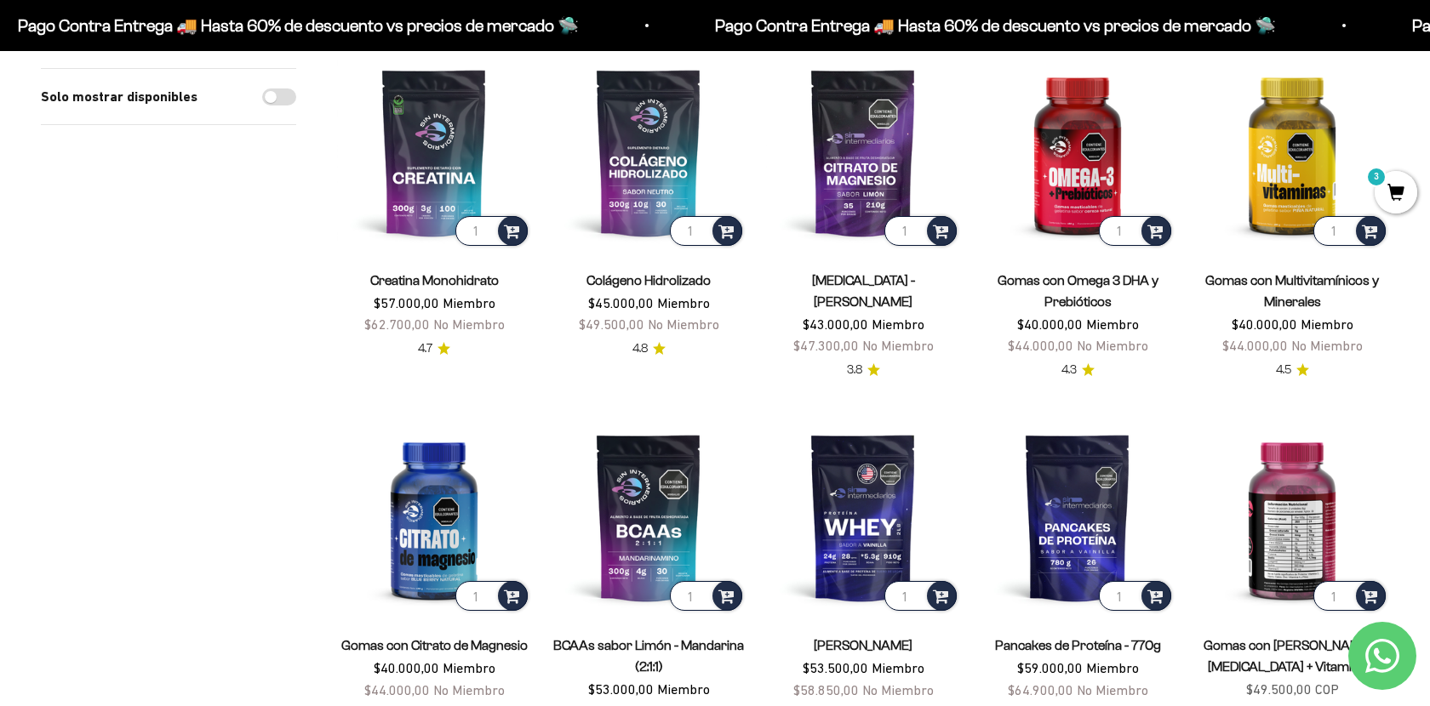
click at [1316, 504] on img at bounding box center [1292, 517] width 194 height 194
